Goal: Information Seeking & Learning: Learn about a topic

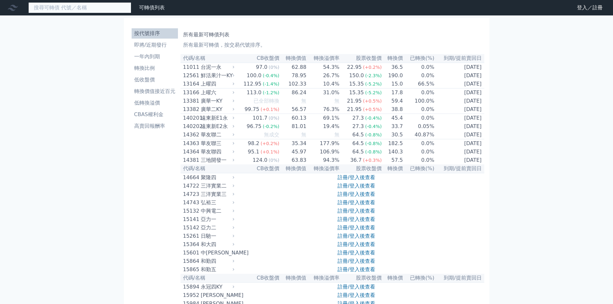
click at [131, 13] on input at bounding box center [79, 7] width 103 height 11
click at [131, 13] on input "35511" at bounding box center [79, 7] width 103 height 11
drag, startPoint x: 89, startPoint y: 11, endPoint x: 69, endPoint y: 14, distance: 20.4
click at [69, 13] on input "35511" at bounding box center [79, 7] width 103 height 11
type input "3551"
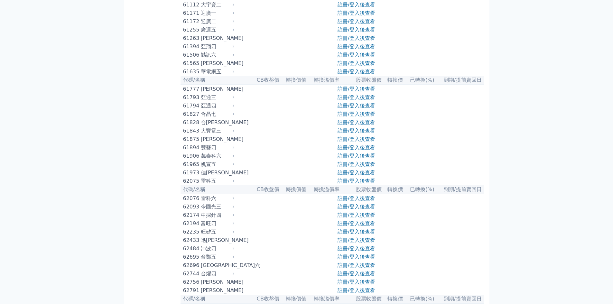
scroll to position [2188, 0]
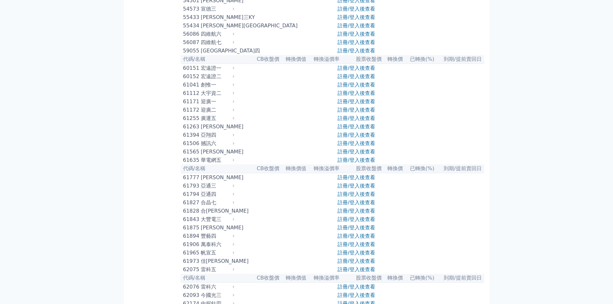
drag, startPoint x: 130, startPoint y: 114, endPoint x: 184, endPoint y: 113, distance: 53.7
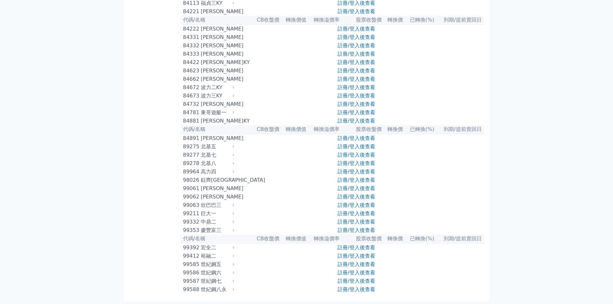
scroll to position [3700, 0]
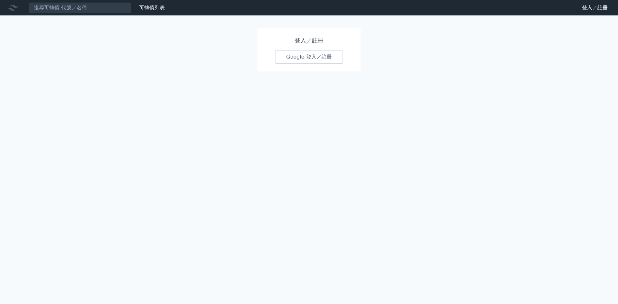
click at [342, 64] on link "Google 登入／註冊" at bounding box center [308, 57] width 67 height 14
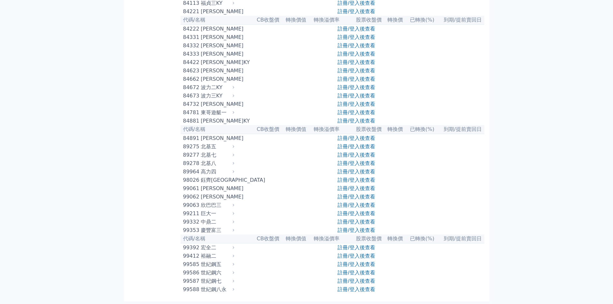
scroll to position [4311, 0]
